Goal: Navigation & Orientation: Find specific page/section

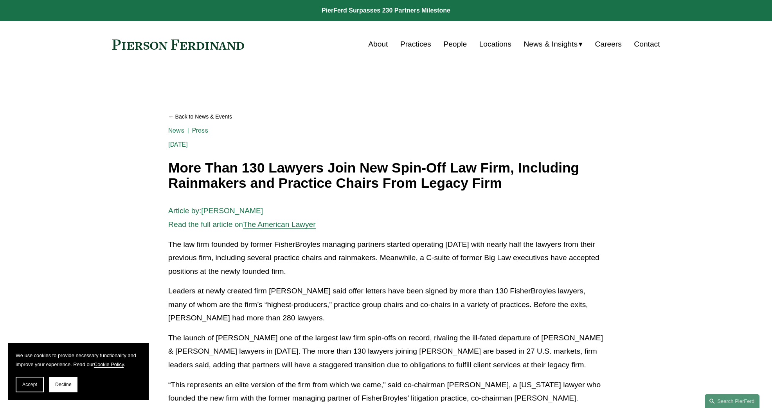
click at [208, 43] on link at bounding box center [178, 45] width 132 height 10
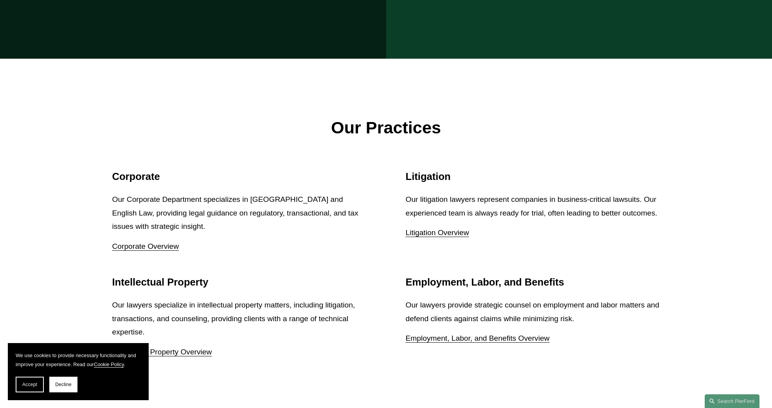
scroll to position [979, 0]
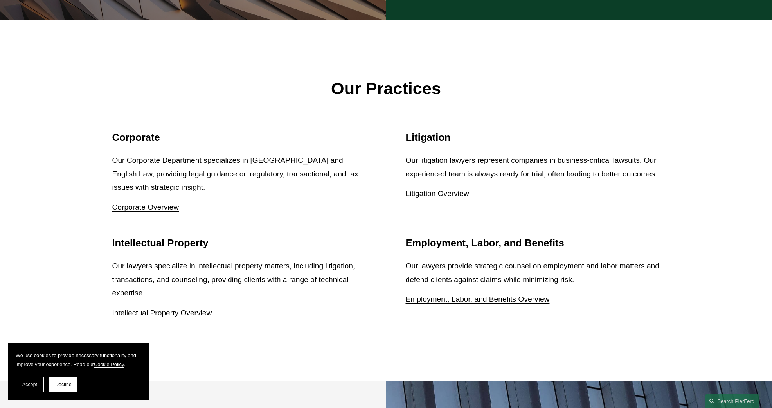
click at [150, 309] on link "Intellectual Property Overview" at bounding box center [162, 313] width 100 height 8
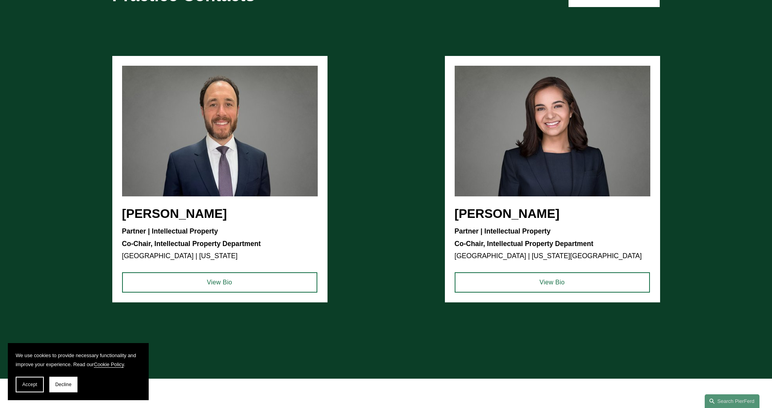
scroll to position [587, 0]
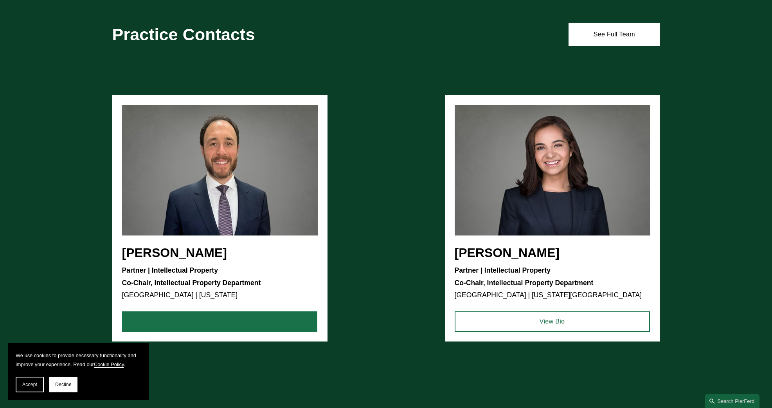
click at [215, 320] on link "View Bio" at bounding box center [219, 322] width 195 height 20
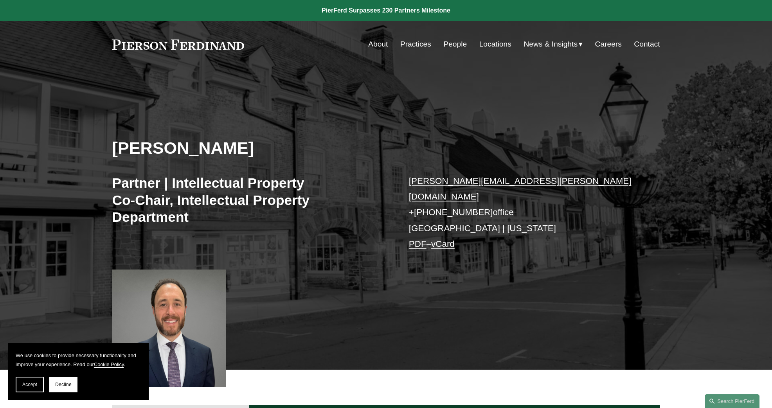
click at [455, 43] on link "People" at bounding box center [455, 44] width 23 height 15
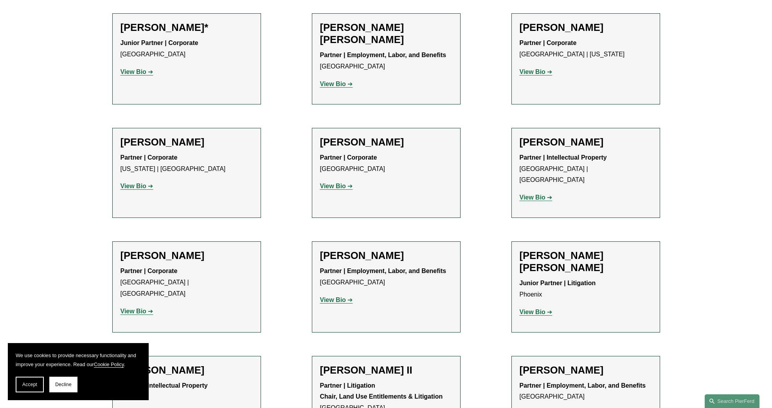
scroll to position [587, 0]
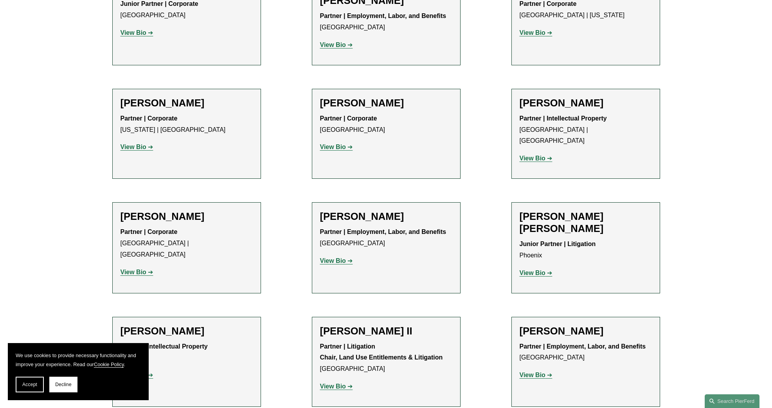
click at [536, 155] on strong "View Bio" at bounding box center [533, 158] width 26 height 7
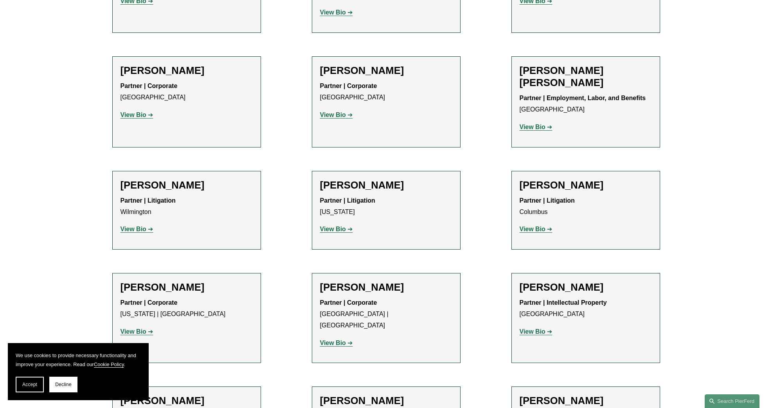
scroll to position [1723, 0]
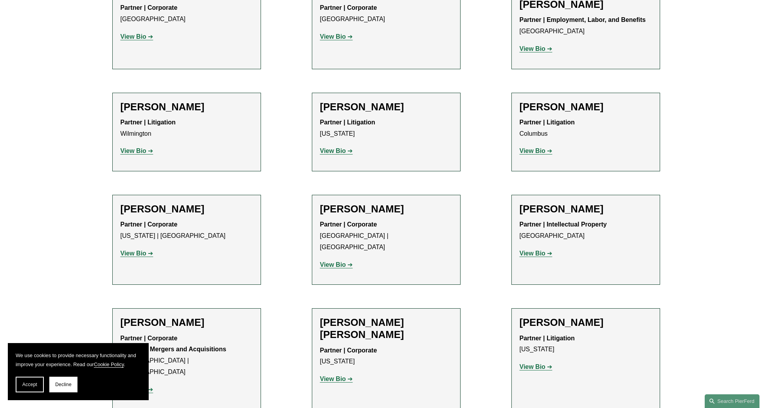
click at [530, 250] on strong "View Bio" at bounding box center [533, 253] width 26 height 7
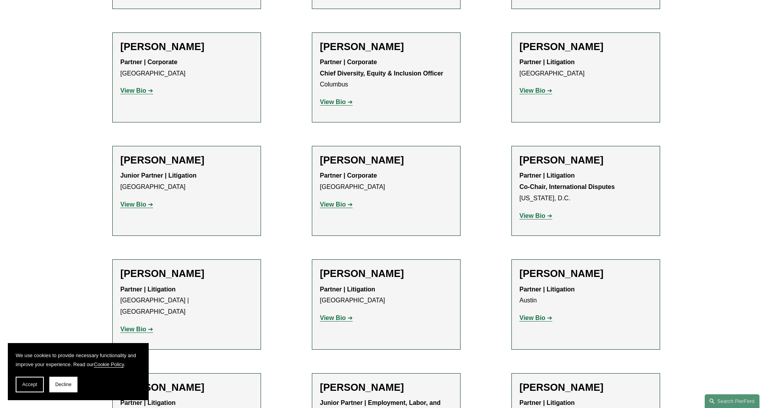
scroll to position [0, 0]
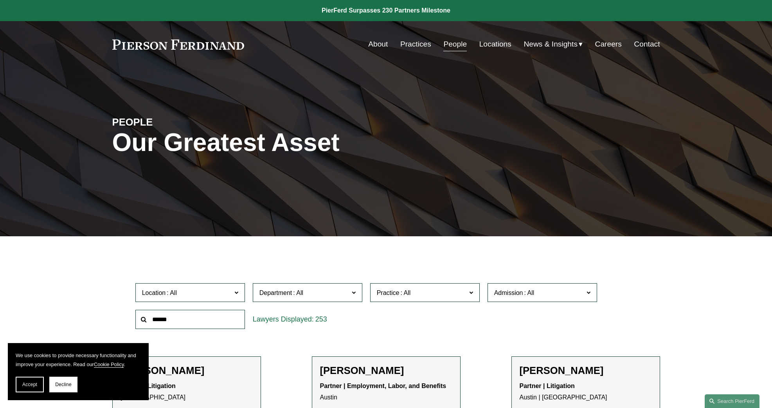
click at [604, 45] on link "Careers" at bounding box center [608, 44] width 27 height 15
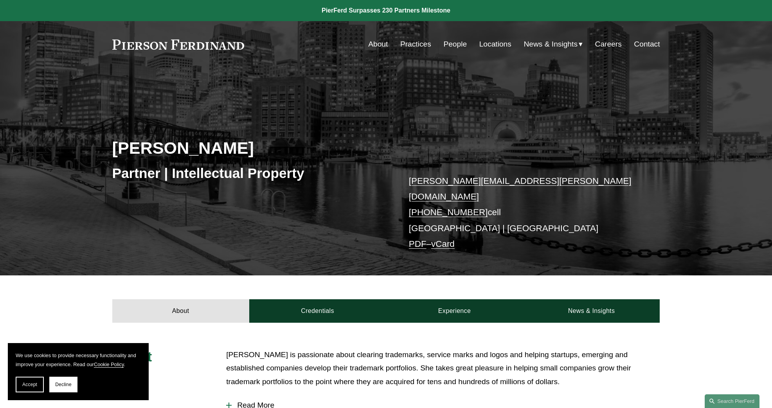
scroll to position [235, 0]
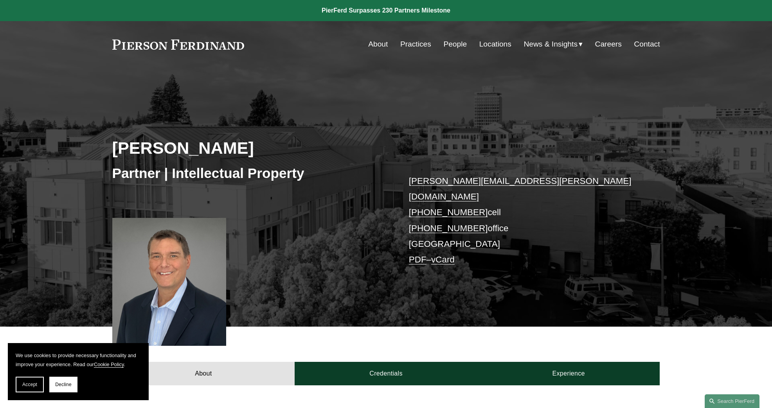
scroll to position [386, 0]
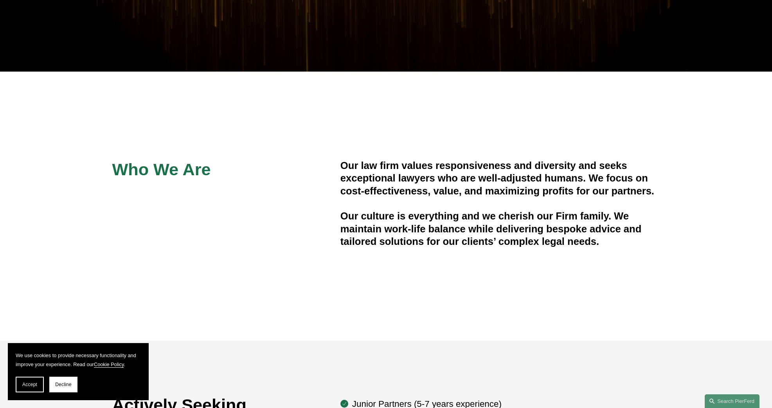
scroll to position [361, 0]
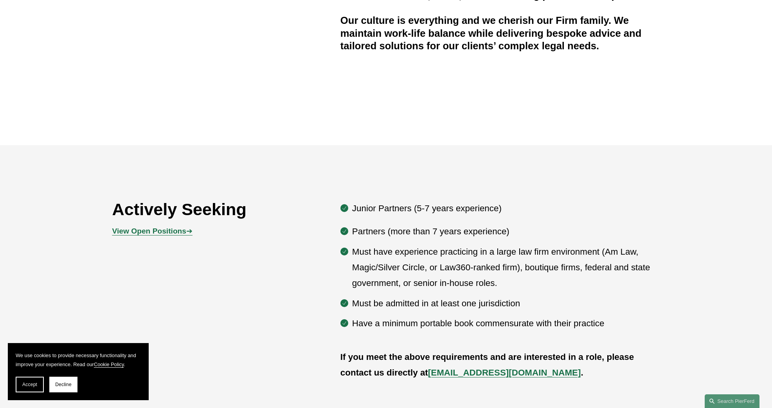
click at [152, 230] on strong "View Open Positions" at bounding box center [149, 231] width 74 height 8
